Goal: Task Accomplishment & Management: Use online tool/utility

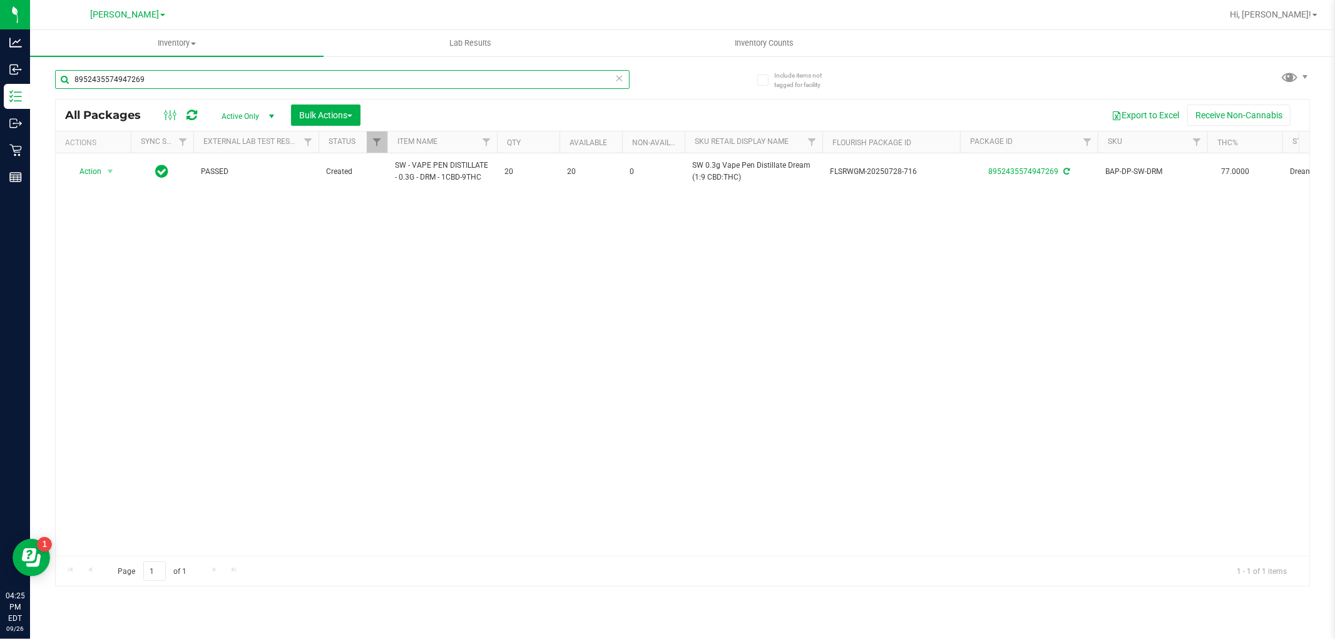
click at [175, 84] on input "8952435574947269" at bounding box center [342, 79] width 574 height 19
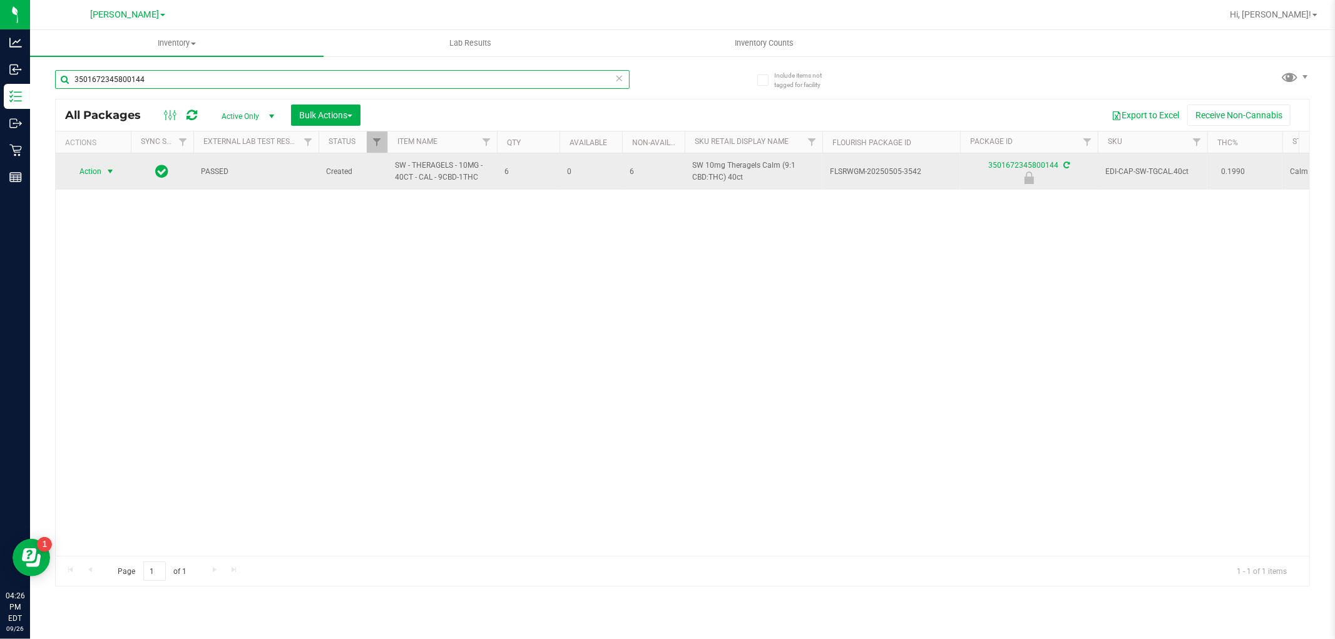
type input "3501672345800144"
click at [103, 167] on span "select" at bounding box center [111, 172] width 16 height 18
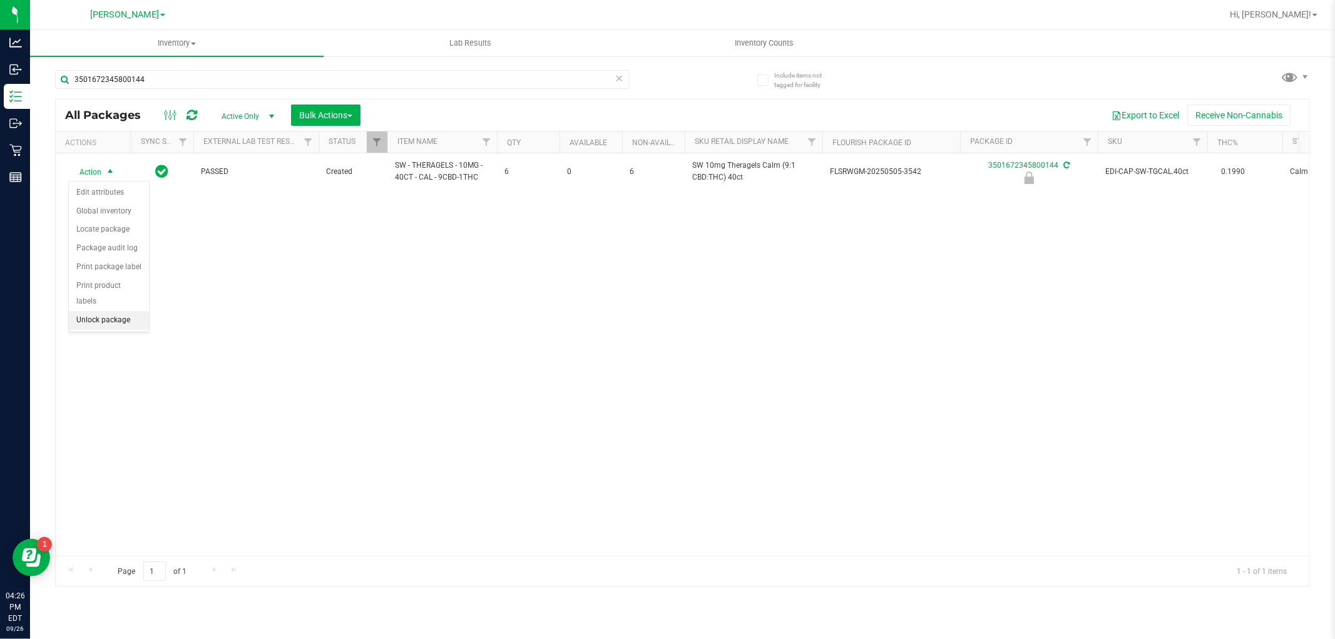
click at [118, 320] on li "Unlock package" at bounding box center [109, 320] width 80 height 19
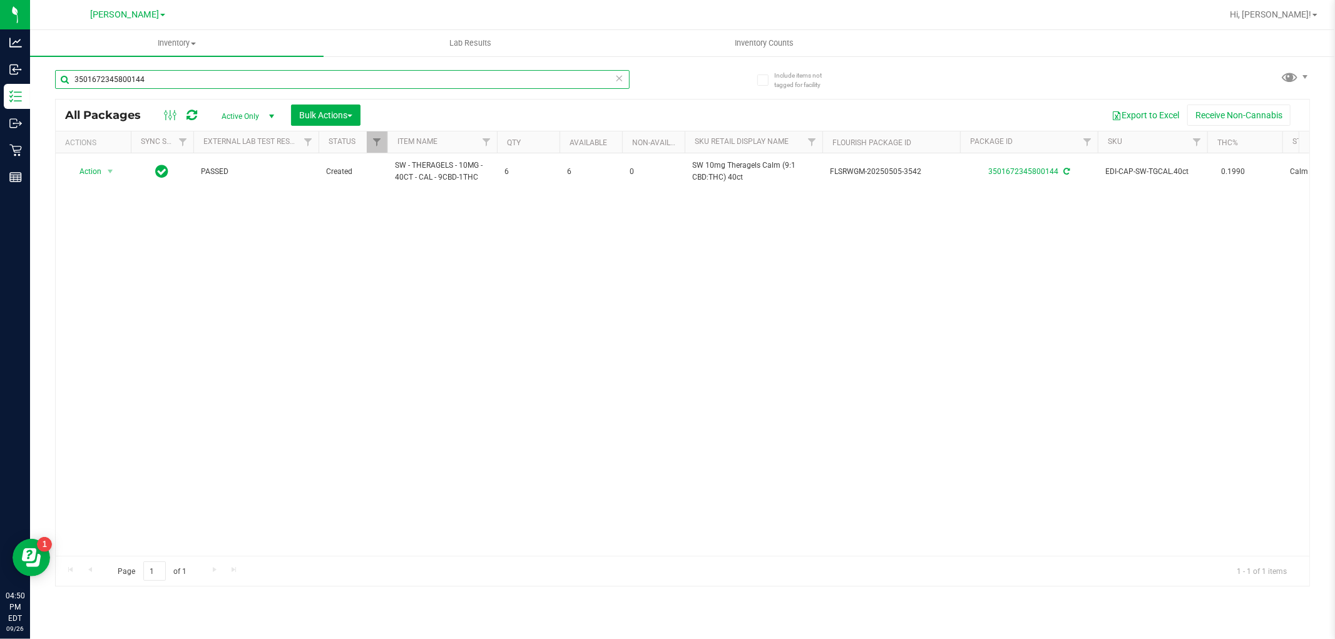
click at [165, 78] on input "3501672345800144" at bounding box center [342, 79] width 574 height 19
type input "7137585069943063"
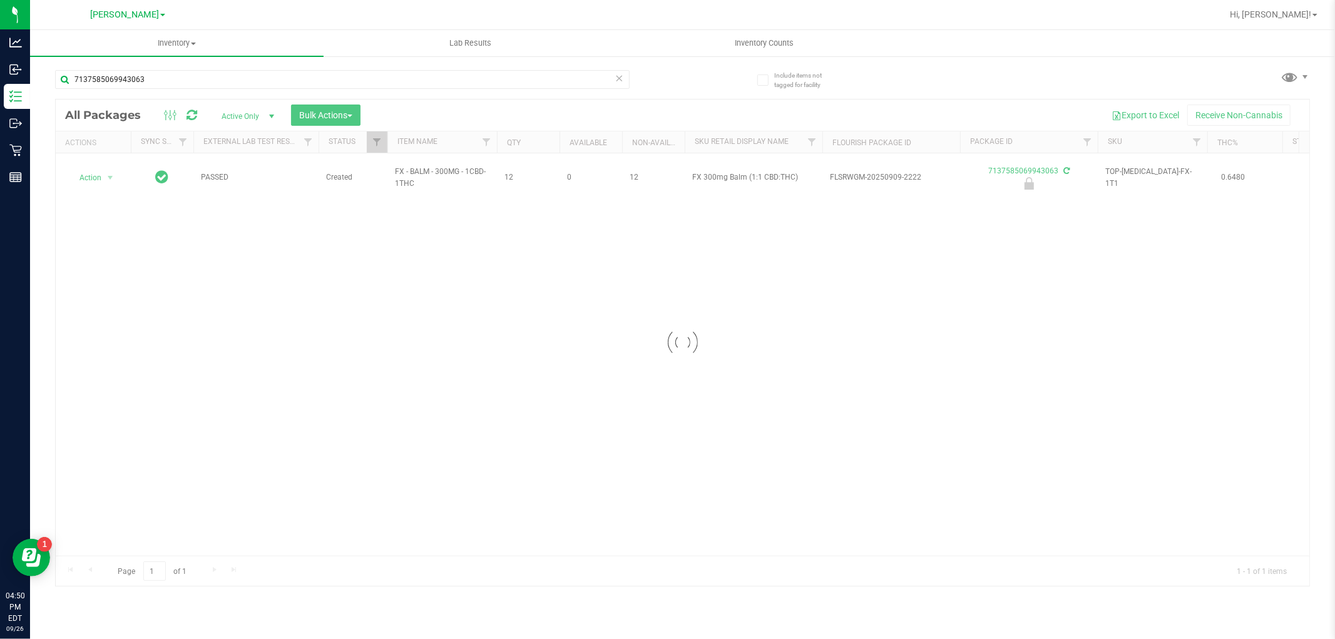
click at [103, 173] on div at bounding box center [682, 342] width 1253 height 486
click at [103, 173] on span "select" at bounding box center [111, 178] width 16 height 18
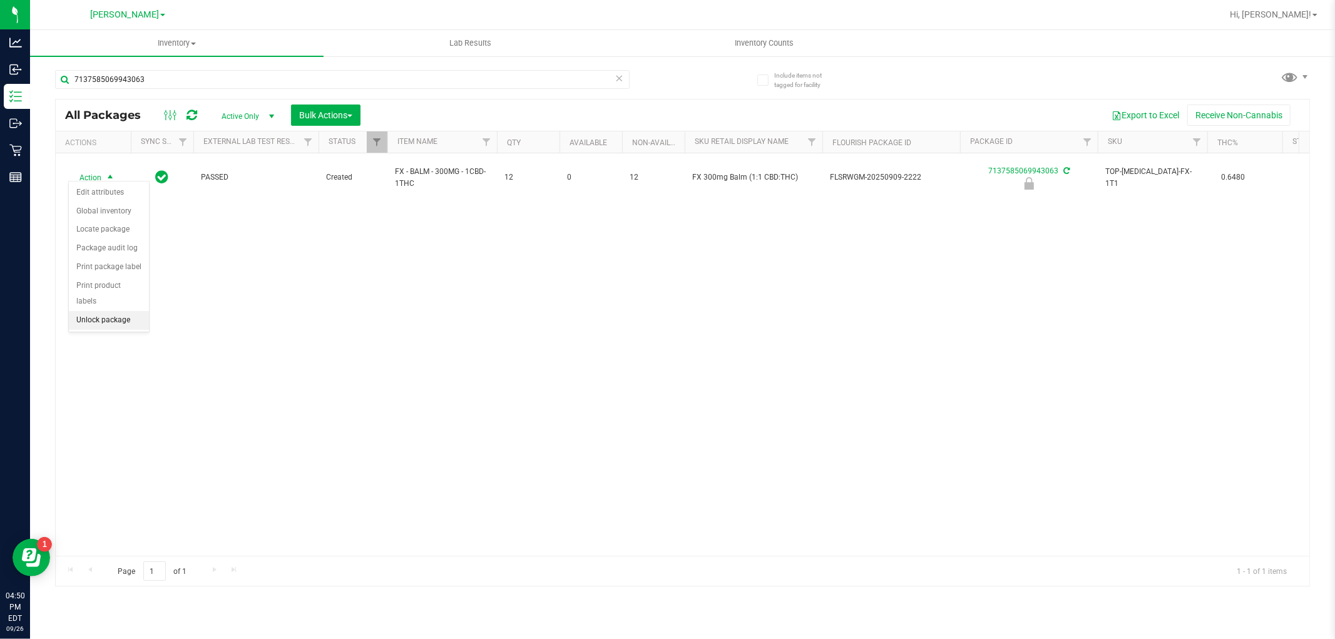
click at [85, 317] on li "Unlock package" at bounding box center [109, 320] width 80 height 19
click at [194, 68] on div "7137585069943063" at bounding box center [369, 79] width 628 height 40
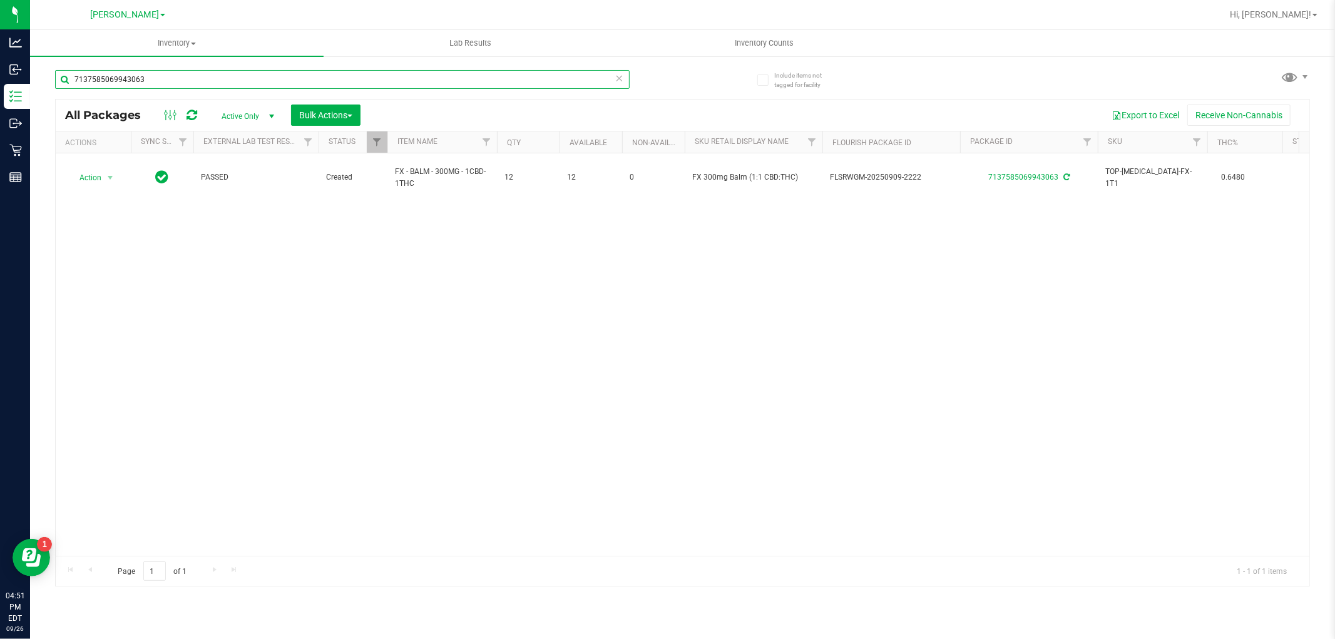
click at [188, 71] on input "7137585069943063" at bounding box center [342, 79] width 574 height 19
type input "1684020168555738"
click at [105, 171] on span "select" at bounding box center [110, 171] width 10 height 10
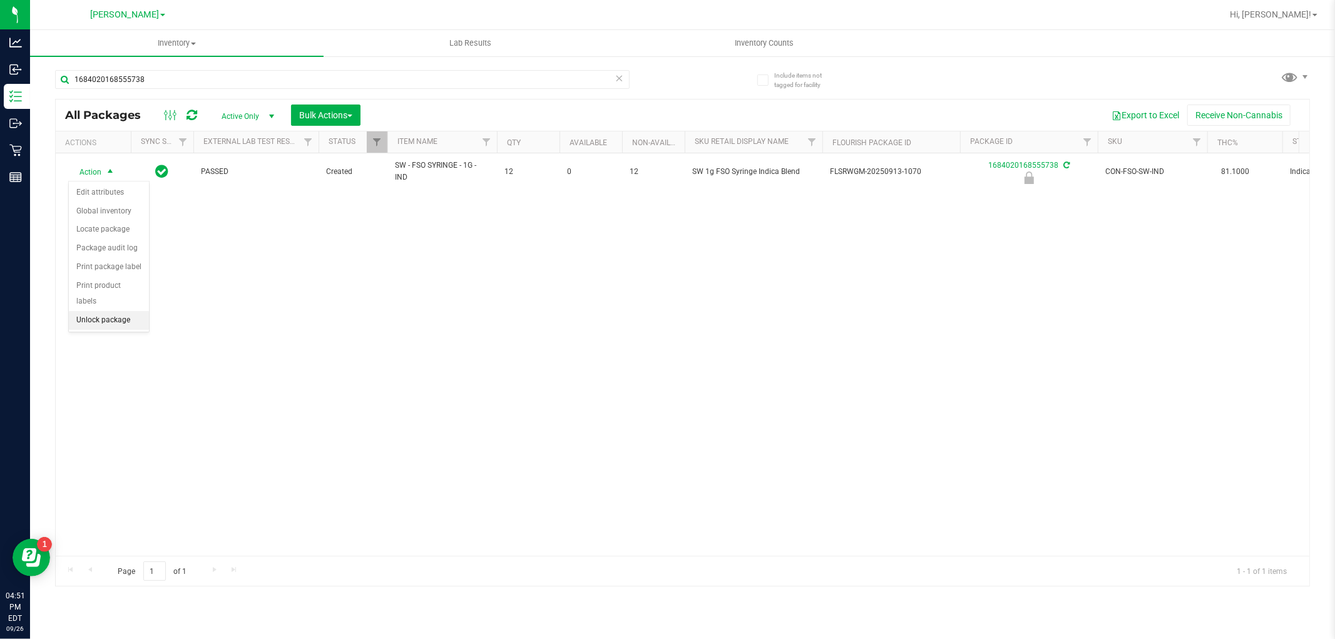
click at [91, 327] on li "Unlock package" at bounding box center [109, 320] width 80 height 19
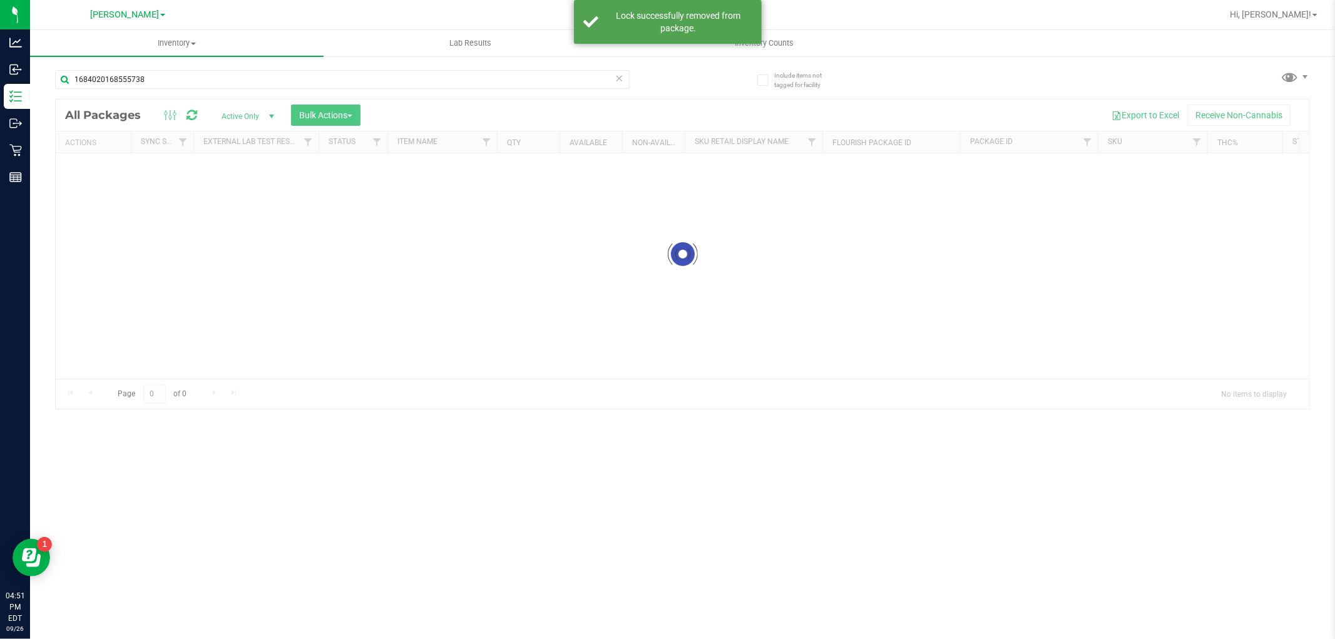
click at [163, 77] on input "1684020168555738" at bounding box center [342, 79] width 574 height 19
click at [163, 77] on div "Inventory All packages All inventory Waste log Create inventory Lab Results Inv…" at bounding box center [682, 334] width 1305 height 609
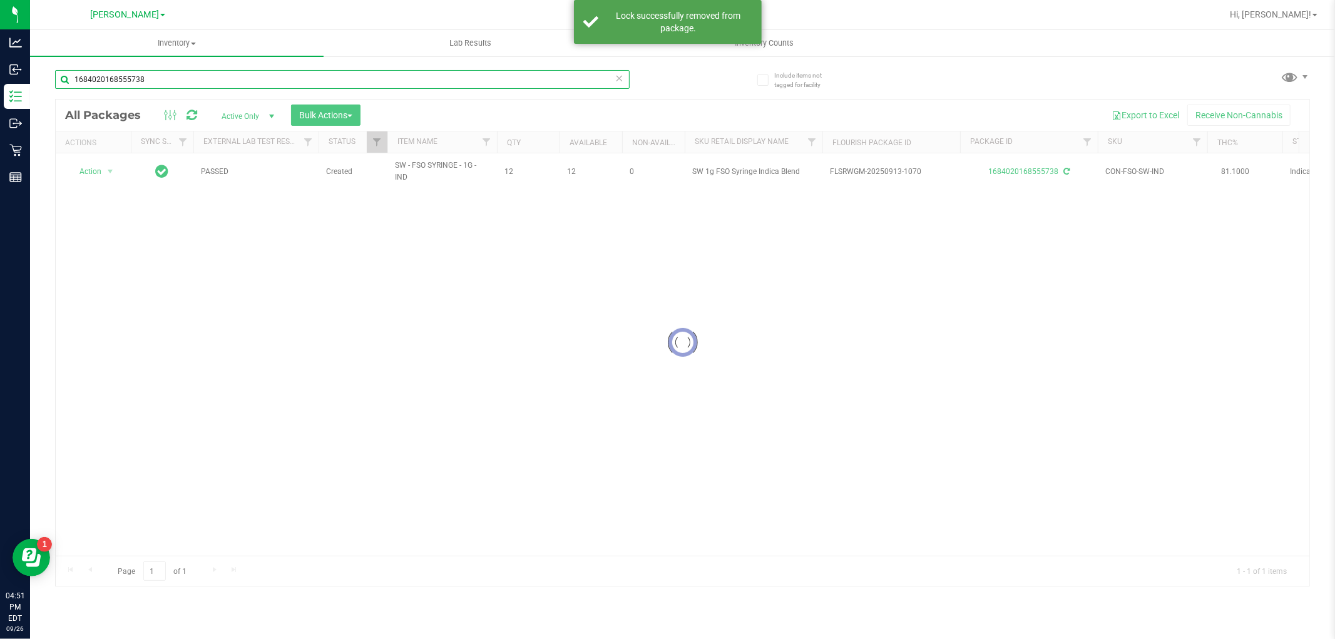
click at [163, 77] on input "1684020168555738" at bounding box center [342, 79] width 574 height 19
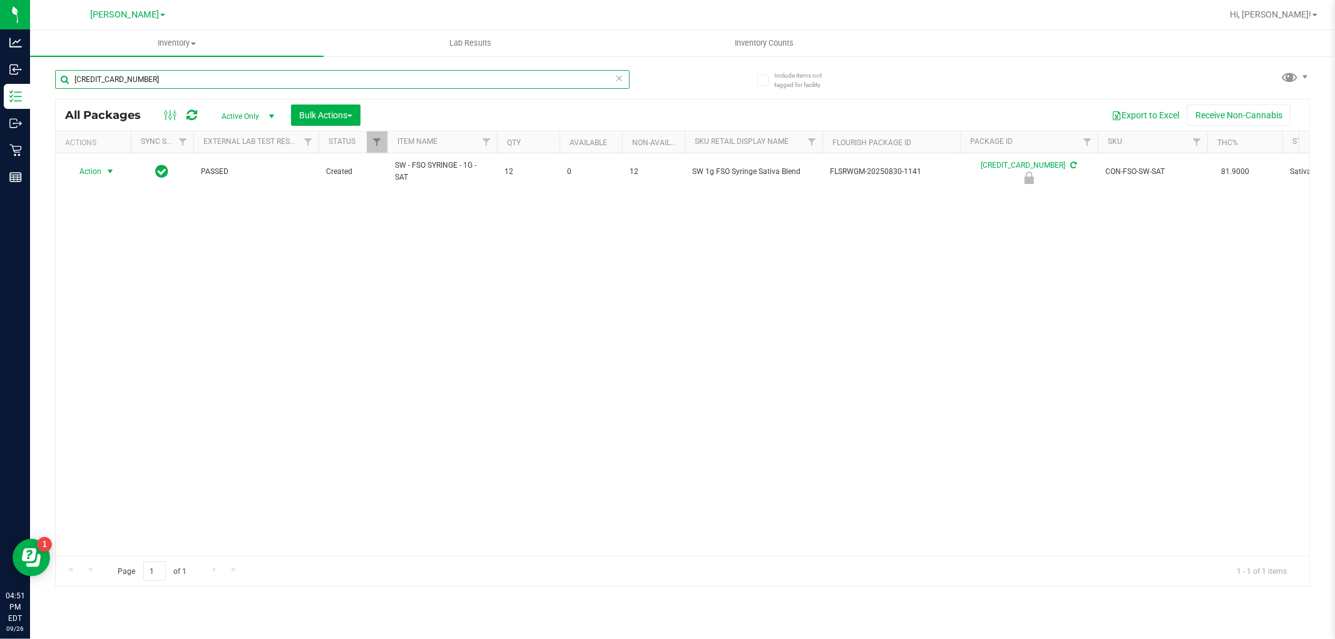
type input "[CREDIT_CARD_NUMBER]"
click at [101, 173] on span "Action" at bounding box center [85, 172] width 34 height 18
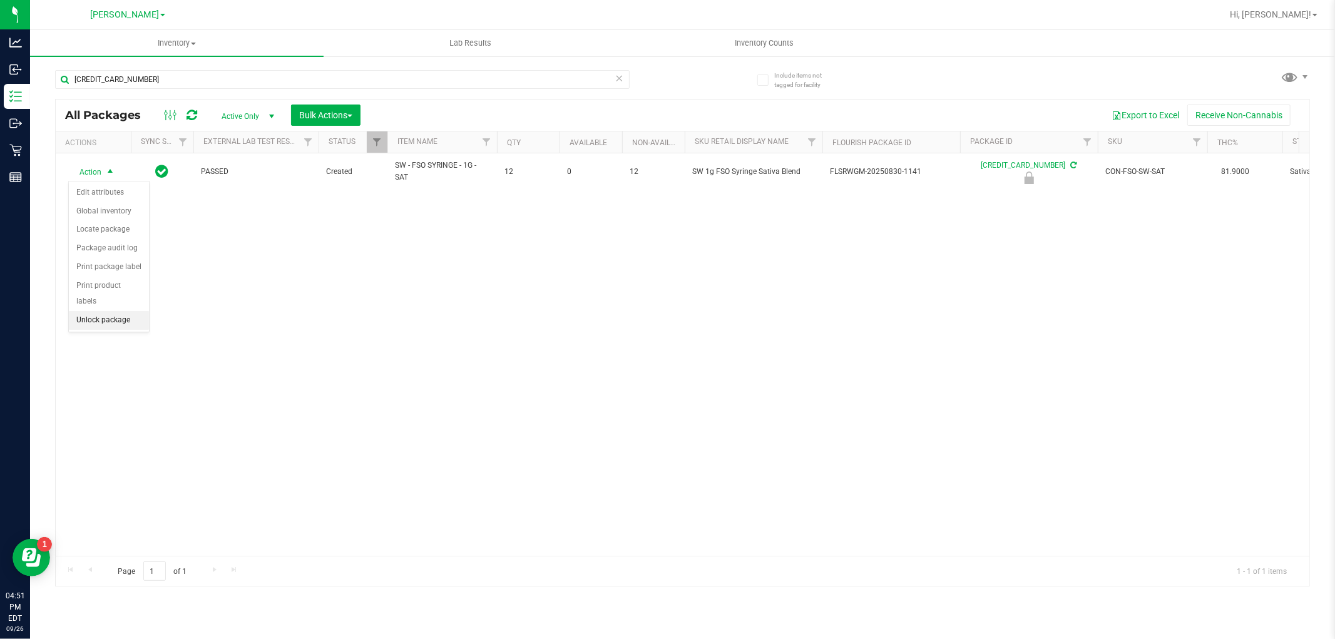
click at [88, 322] on li "Unlock package" at bounding box center [109, 320] width 80 height 19
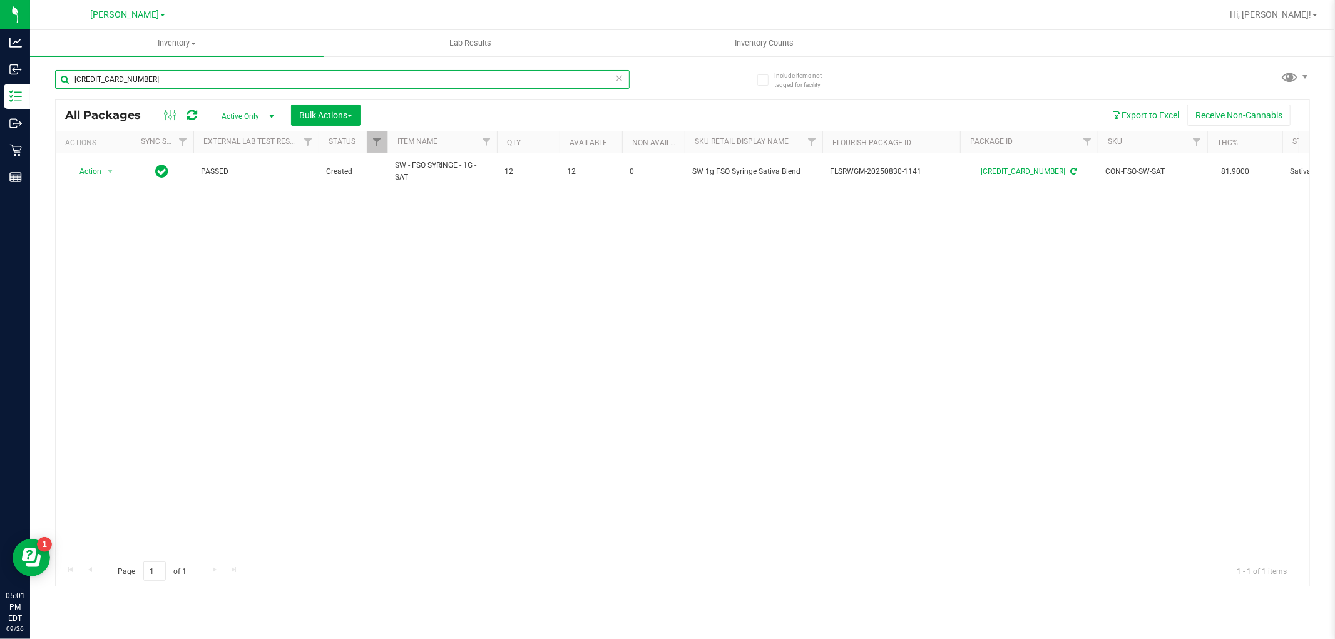
click at [232, 83] on input "[CREDIT_CARD_NUMBER]" at bounding box center [342, 79] width 574 height 19
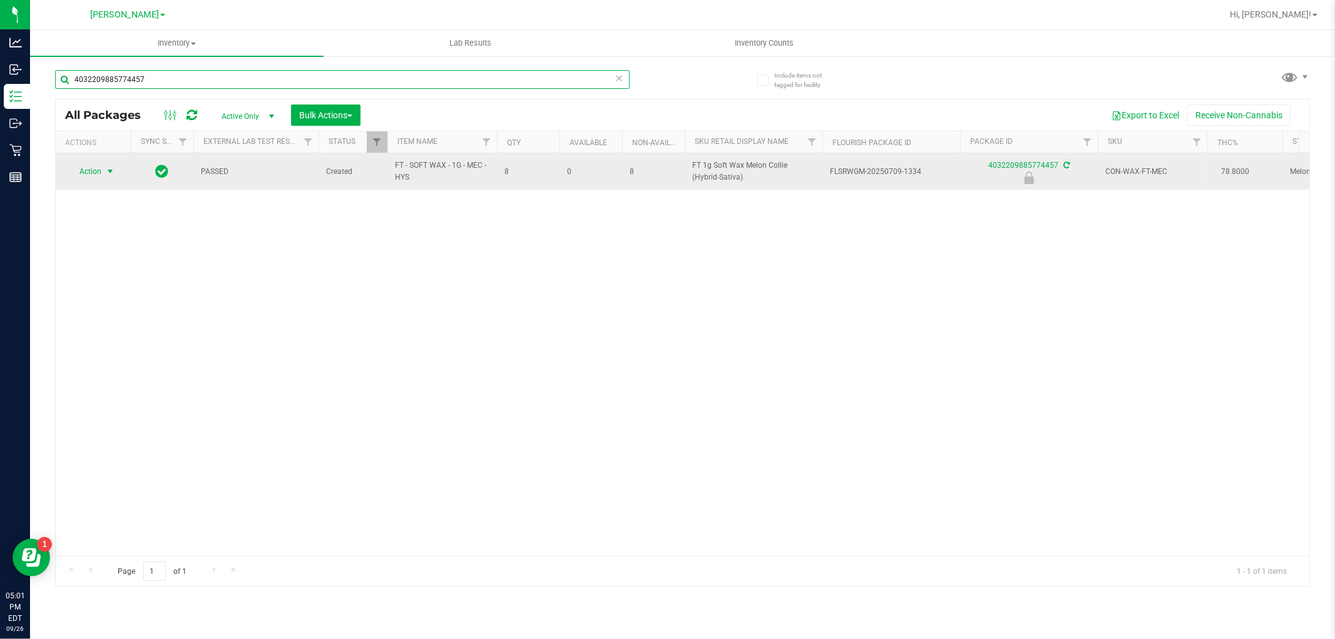
type input "4032209885774457"
click at [109, 171] on span "select" at bounding box center [110, 171] width 10 height 10
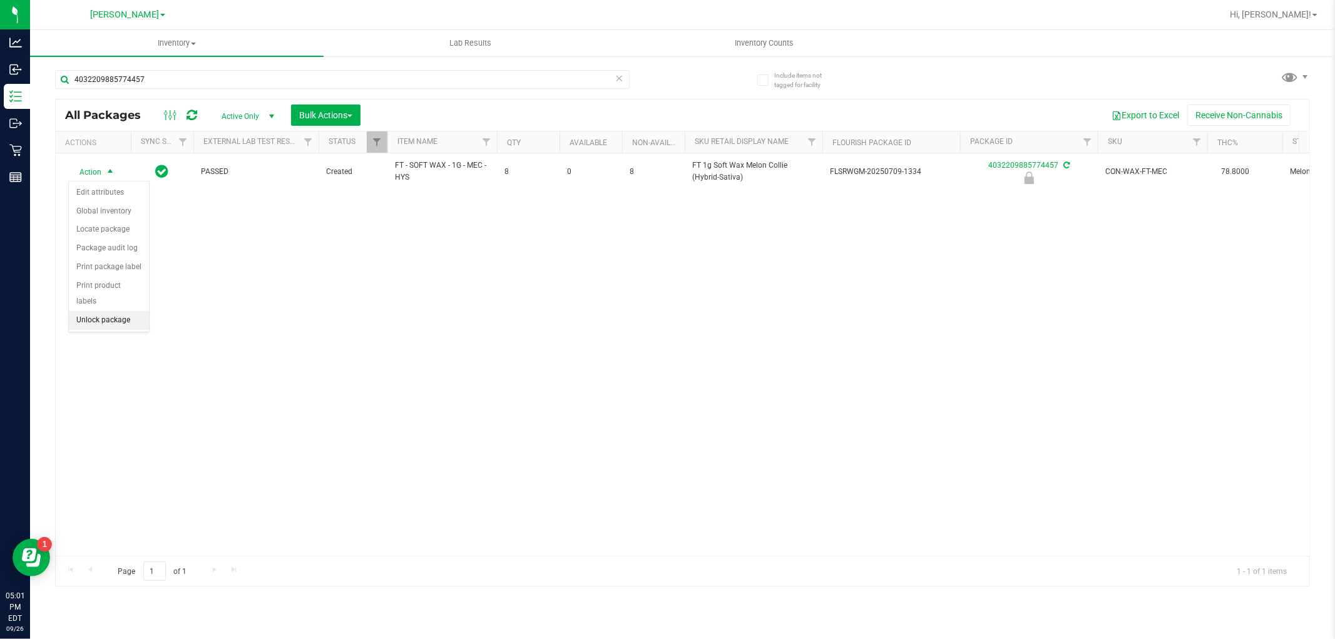
click at [120, 325] on li "Unlock package" at bounding box center [109, 320] width 80 height 19
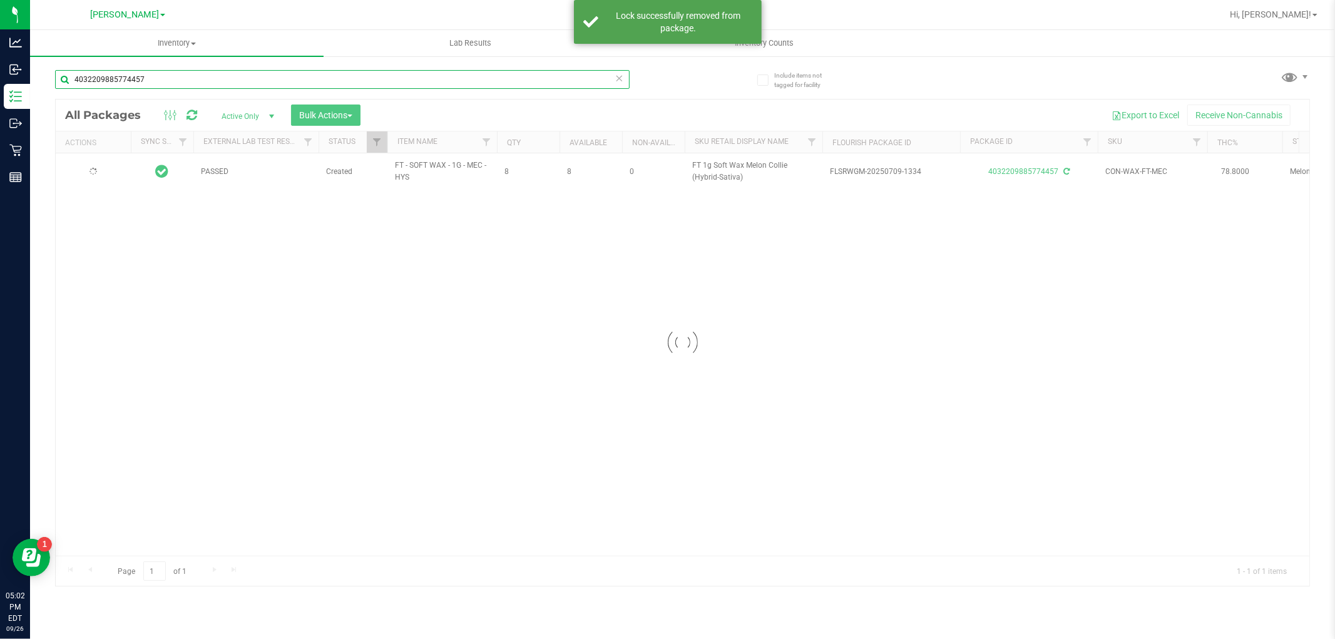
click at [199, 79] on input "4032209885774457" at bounding box center [342, 79] width 574 height 19
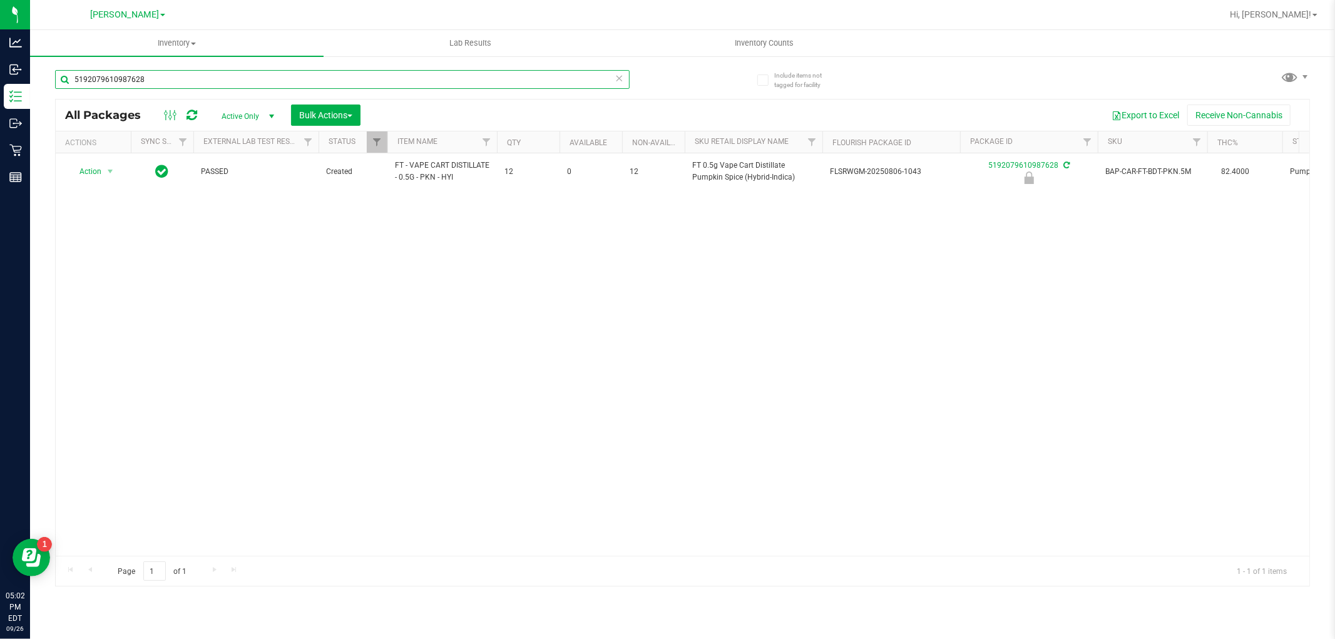
click at [189, 71] on input "5192079610987628" at bounding box center [342, 79] width 574 height 19
type input "7539686517912226"
click at [103, 170] on span "select" at bounding box center [111, 172] width 16 height 18
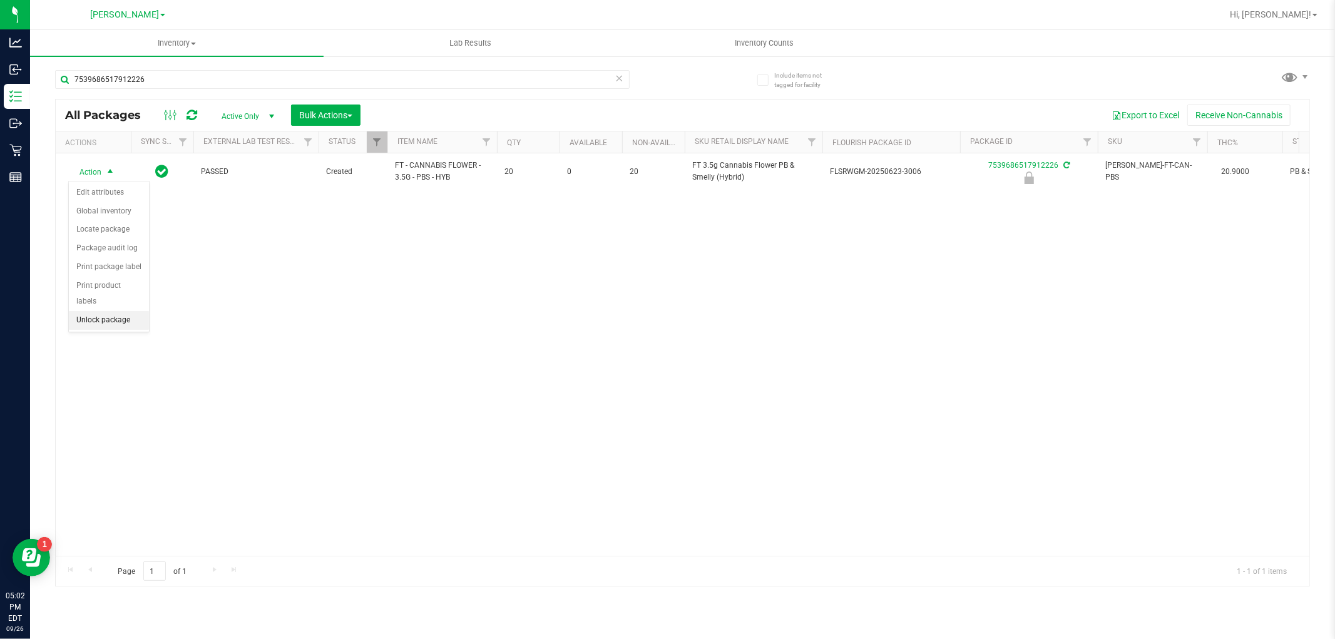
click at [103, 318] on li "Unlock package" at bounding box center [109, 320] width 80 height 19
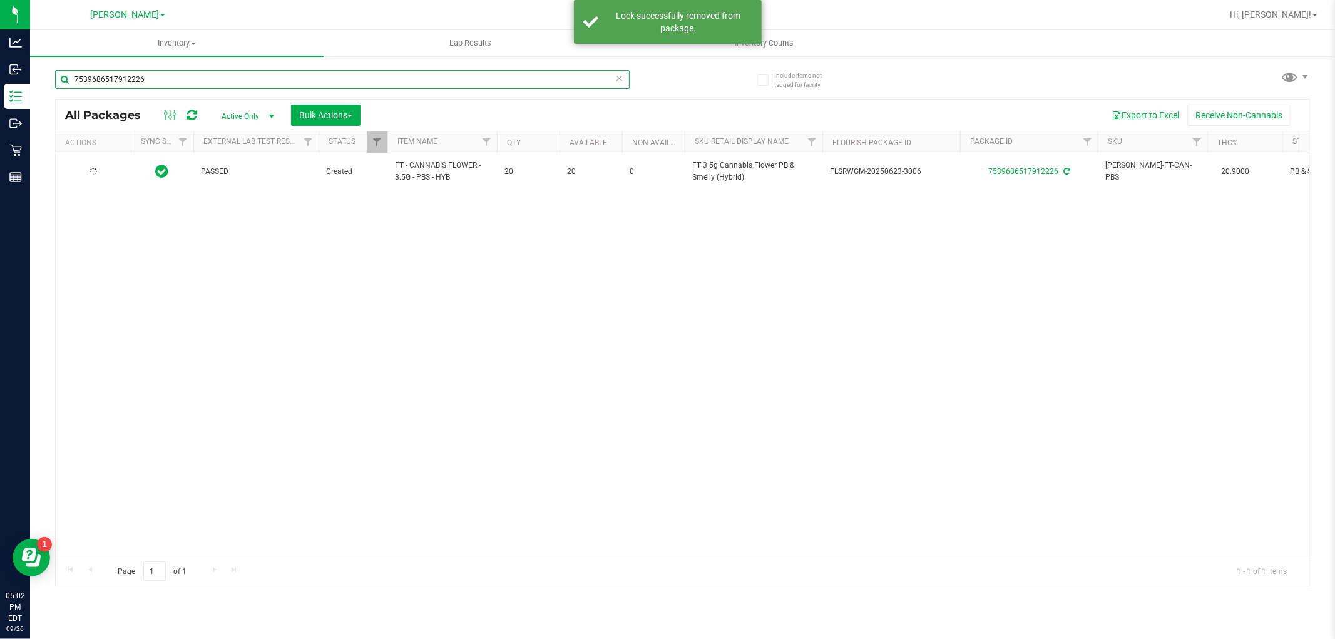
click at [163, 72] on input "7539686517912226" at bounding box center [342, 79] width 574 height 19
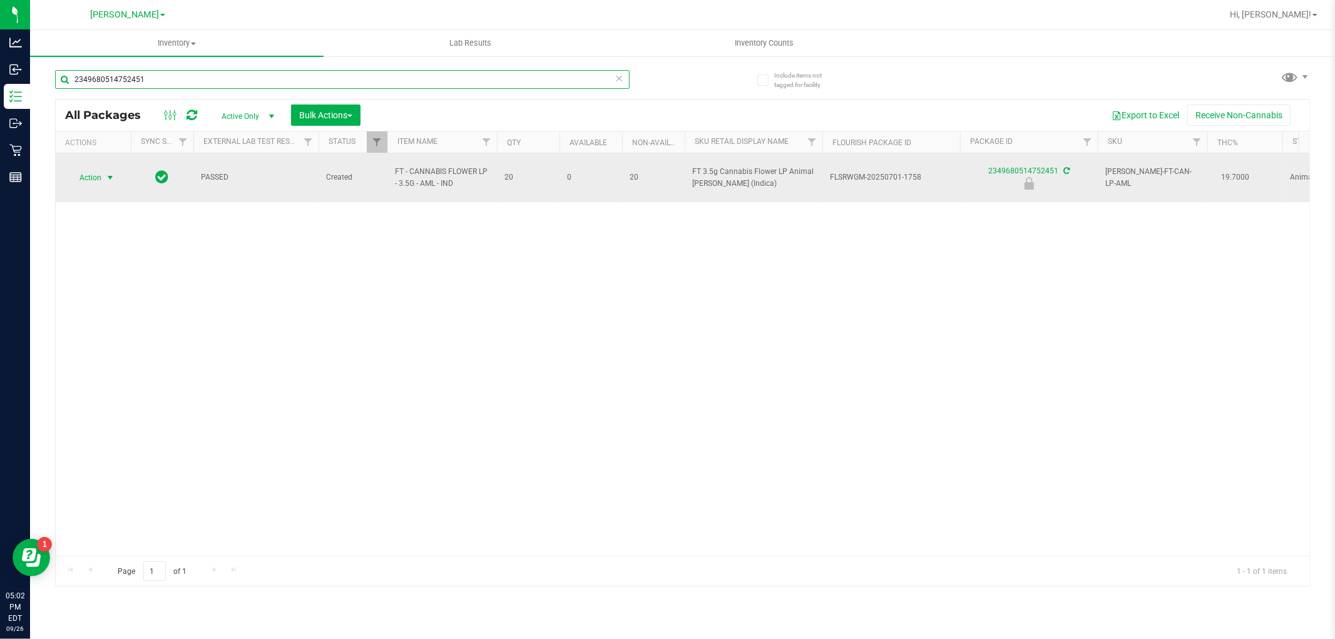
type input "2349680514752451"
click at [82, 171] on span "Action" at bounding box center [85, 178] width 34 height 18
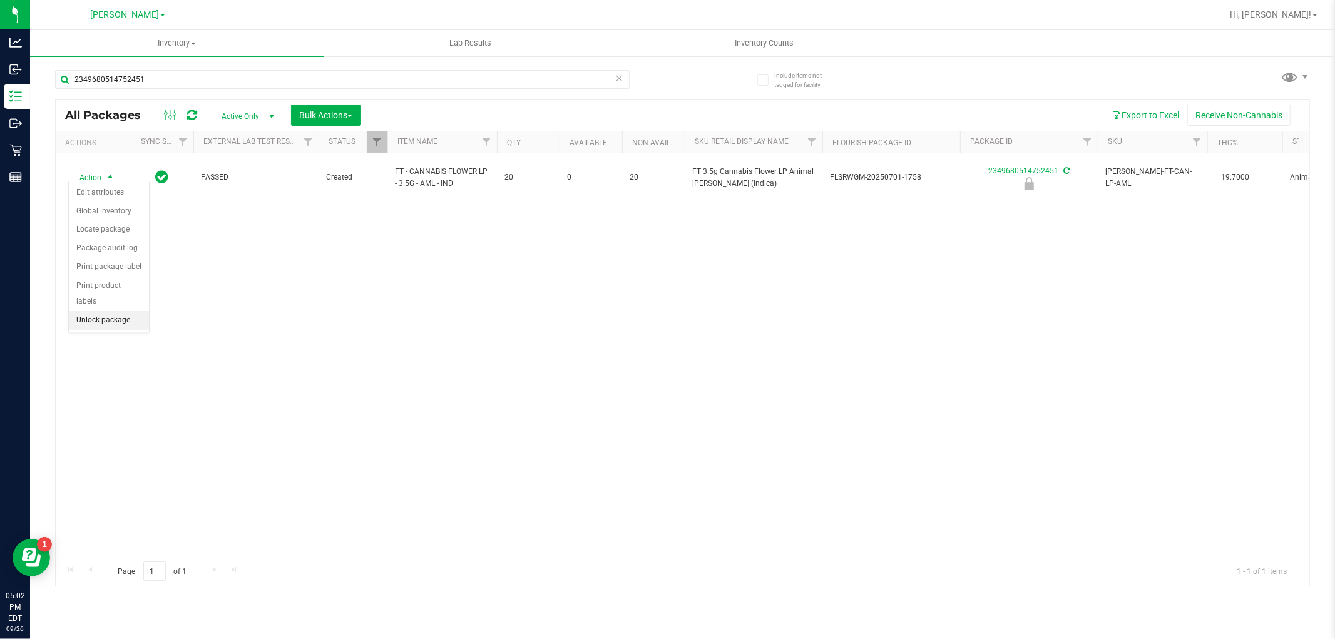
click at [104, 328] on li "Unlock package" at bounding box center [109, 320] width 80 height 19
